Goal: Check status: Check status

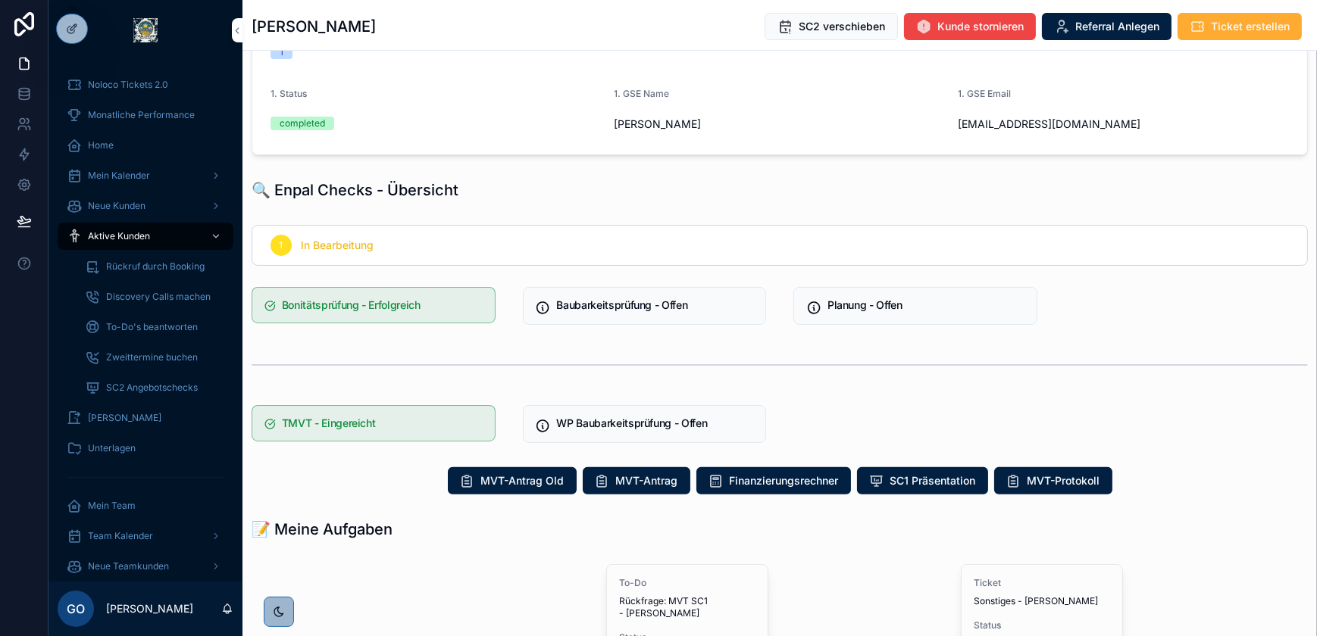
scroll to position [689, 0]
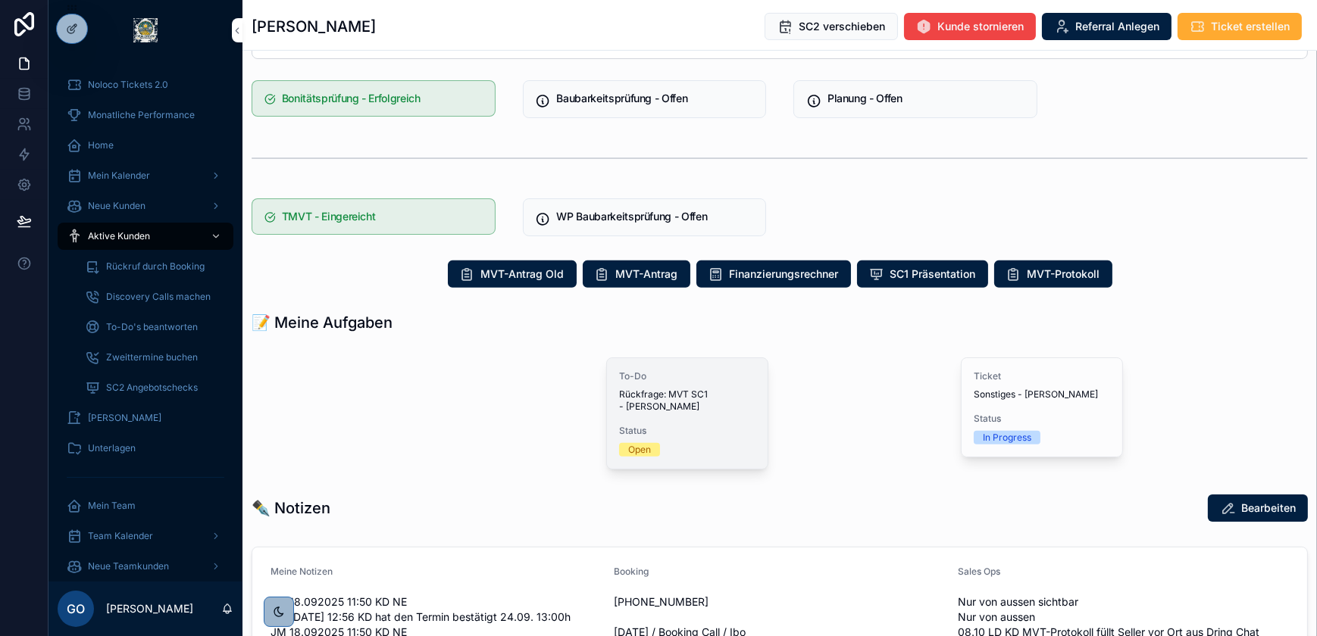
click at [723, 414] on div "To-Do Rückfrage: MVT SC1 - Lutz Wetzlar Status Open" at bounding box center [687, 413] width 161 height 111
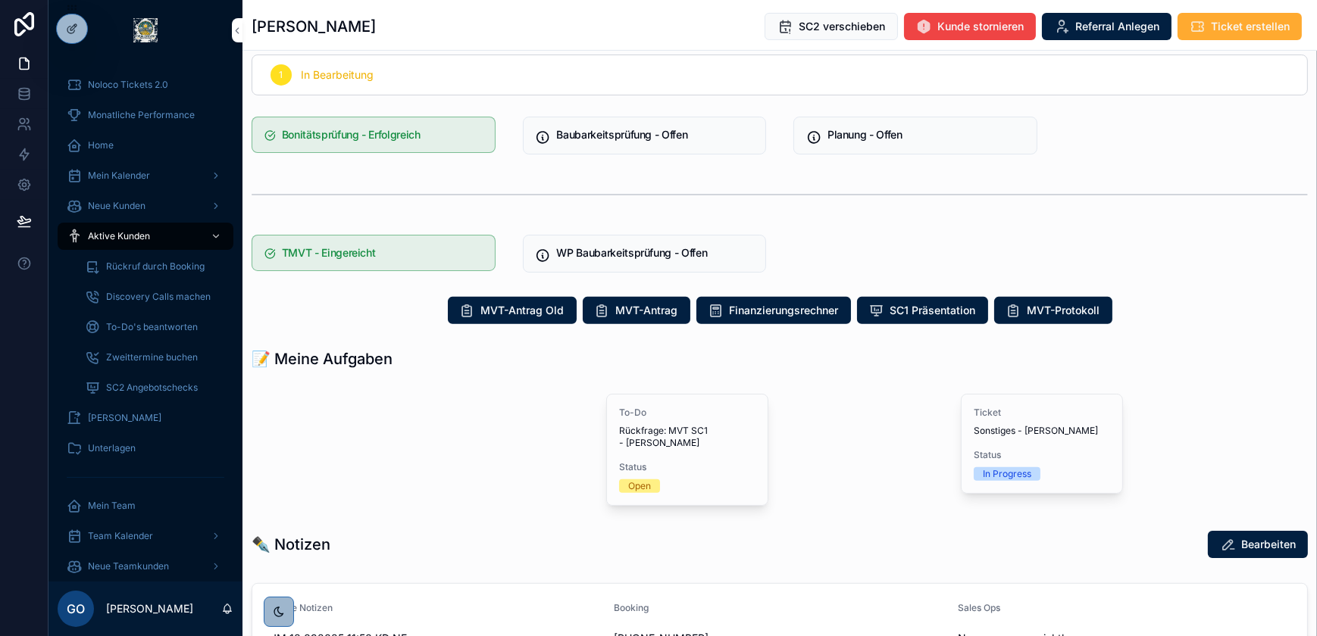
scroll to position [758, 0]
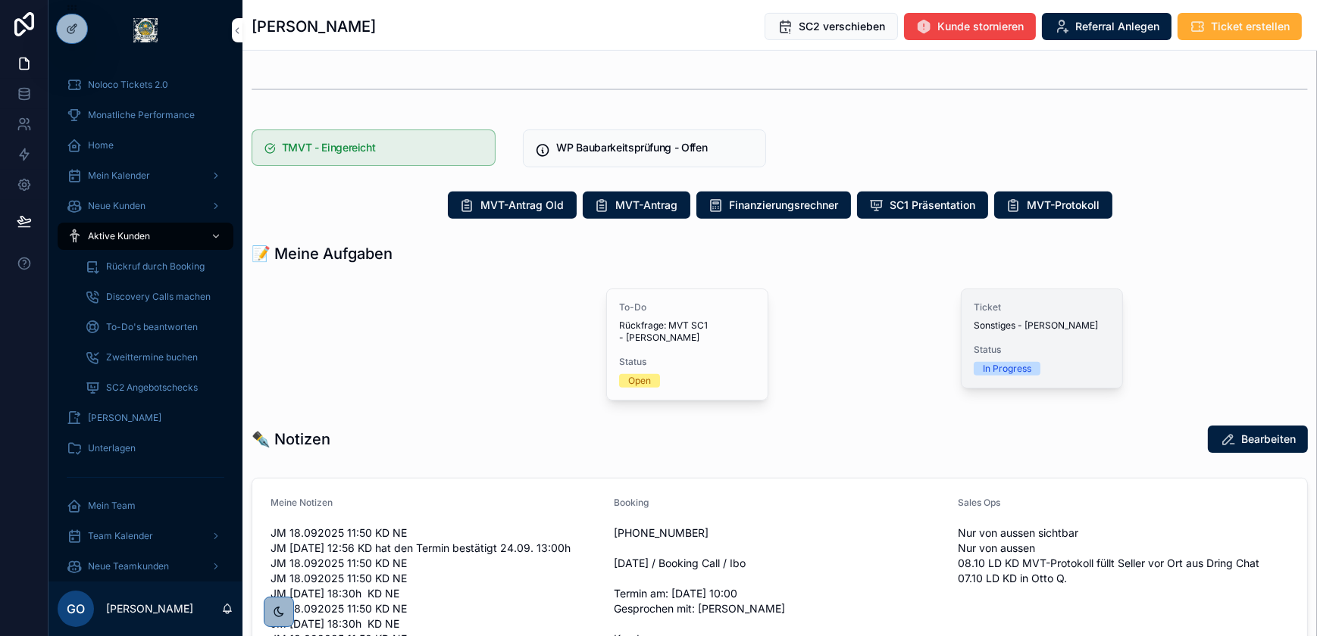
click at [1012, 314] on div "Ticket Sonstiges - Lutz Wetzlar" at bounding box center [1042, 317] width 136 height 30
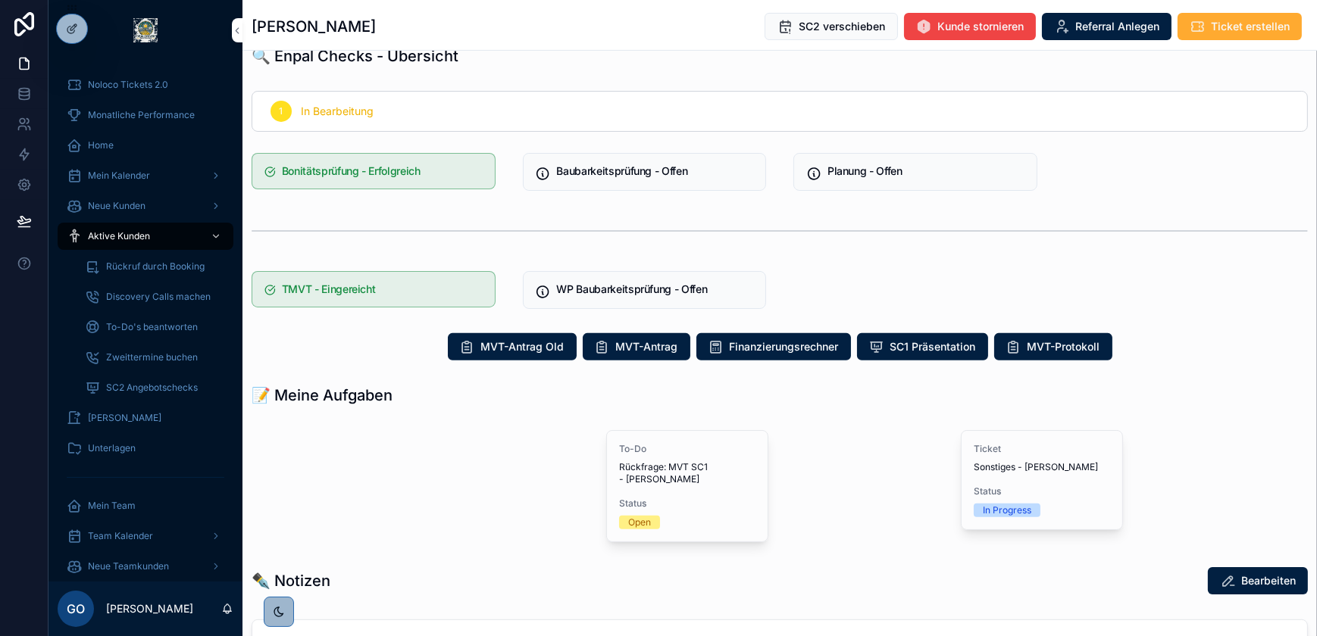
scroll to position [620, 0]
